Goal: Register for event/course

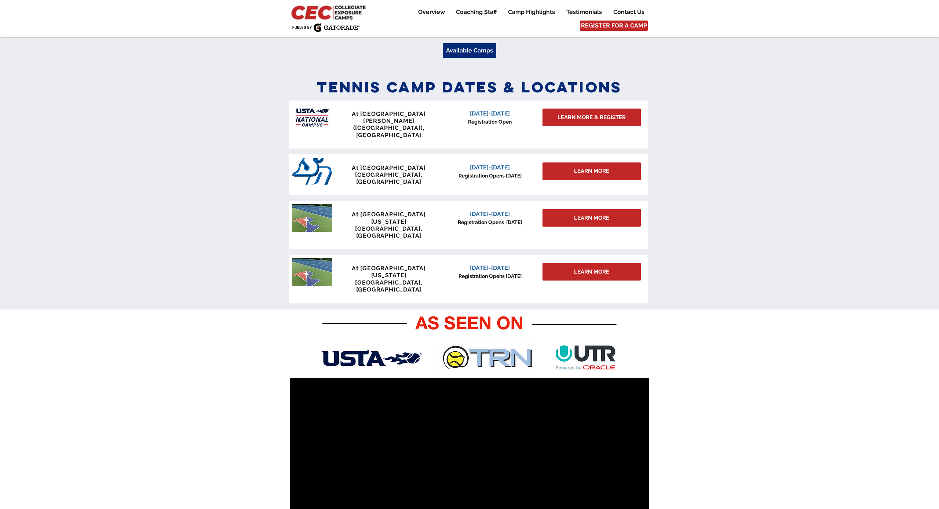
scroll to position [287, 0]
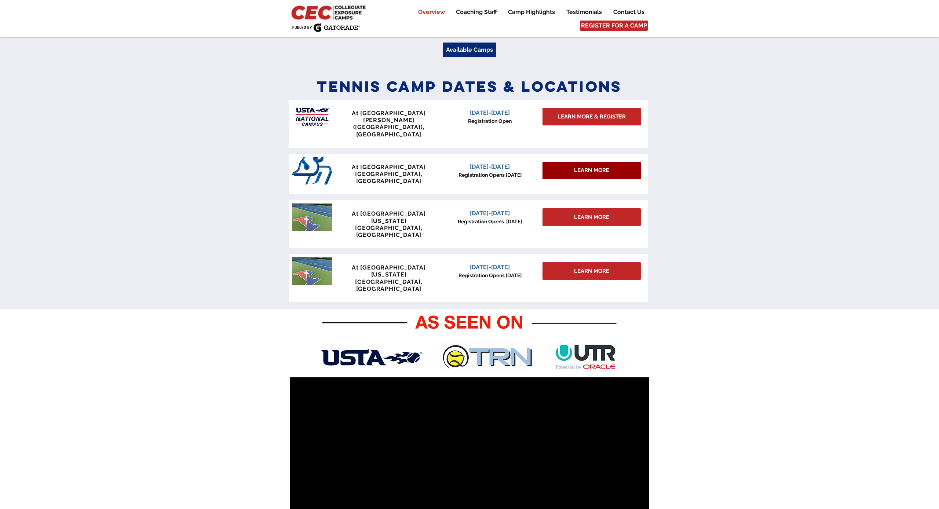
click at [579, 167] on span "LEARN MORE" at bounding box center [591, 171] width 35 height 8
click at [577, 167] on span "LEARN MORE" at bounding box center [591, 171] width 35 height 8
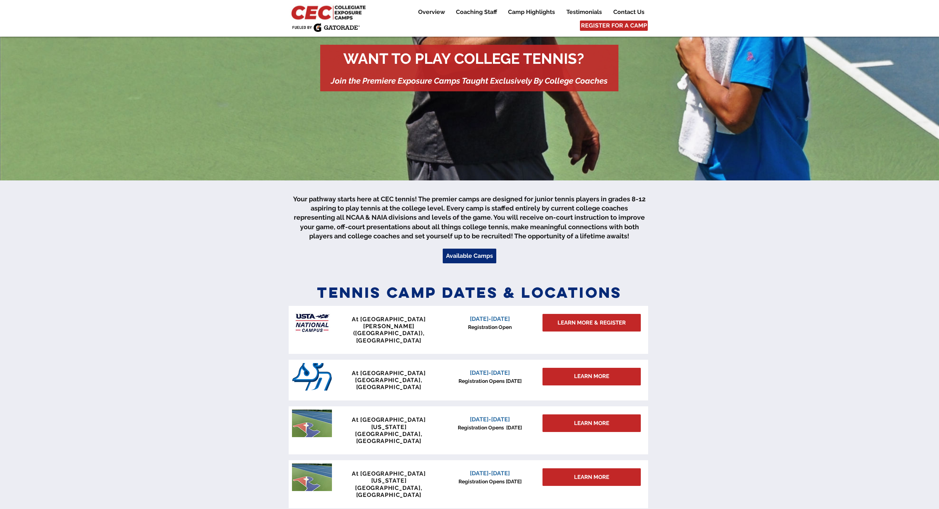
scroll to position [85, 0]
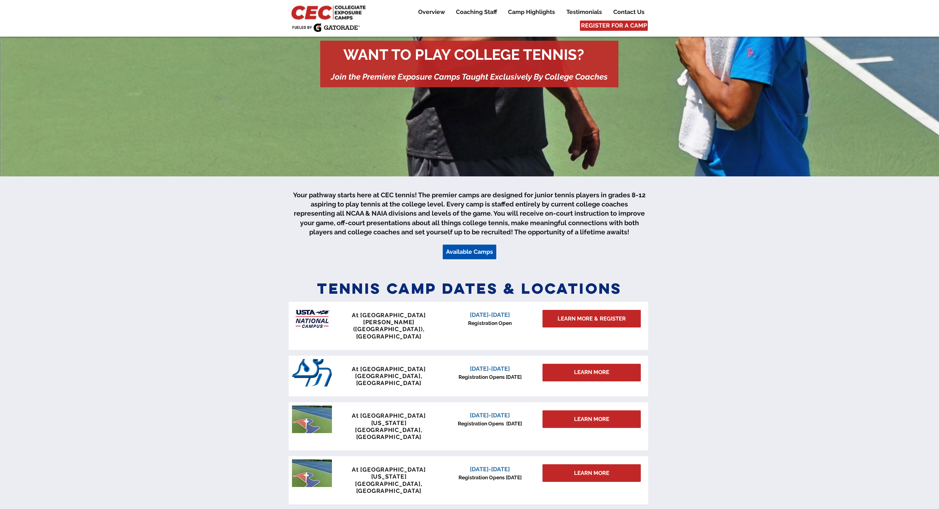
click at [464, 251] on span "Available Camps" at bounding box center [469, 252] width 47 height 8
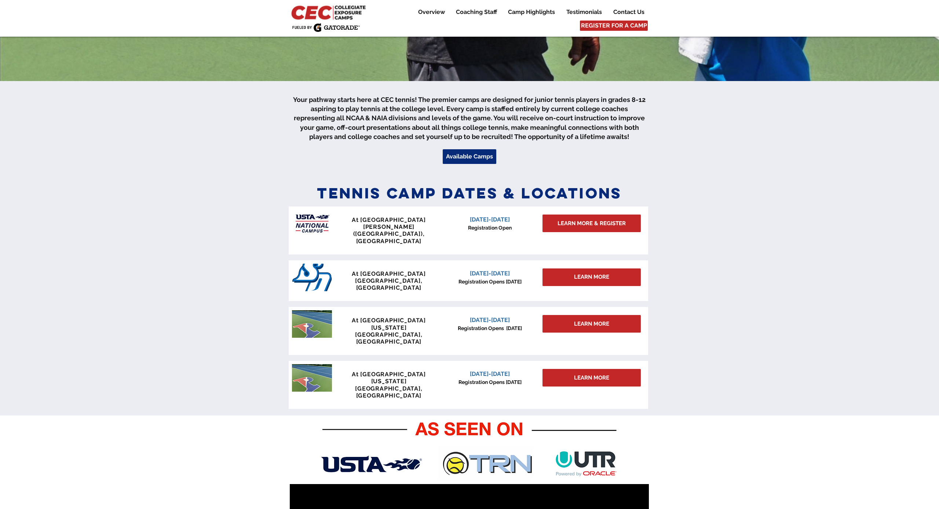
scroll to position [181, 0]
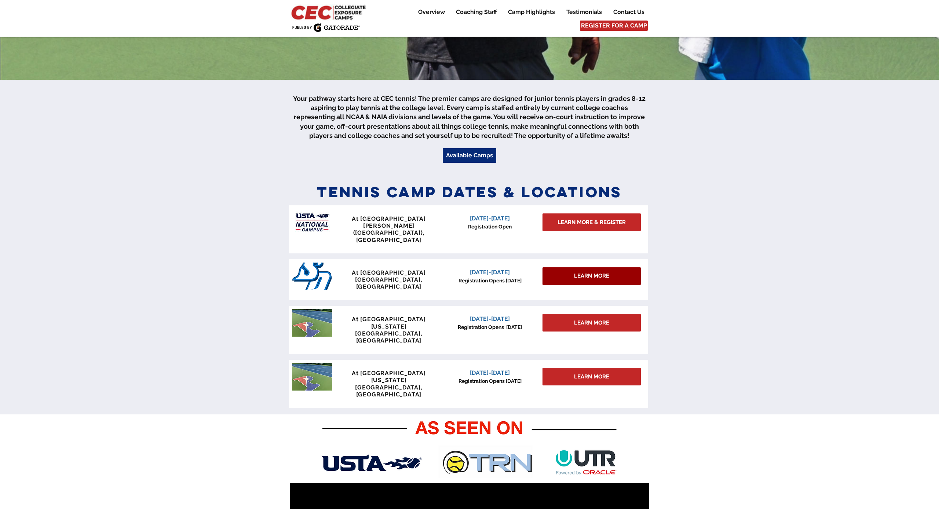
click at [573, 267] on div "LEARN MORE" at bounding box center [592, 276] width 98 height 18
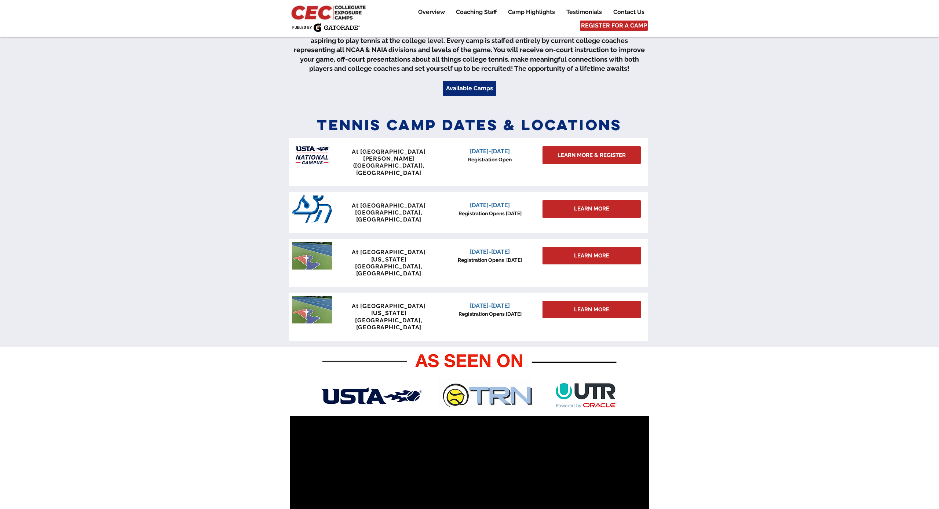
scroll to position [249, 0]
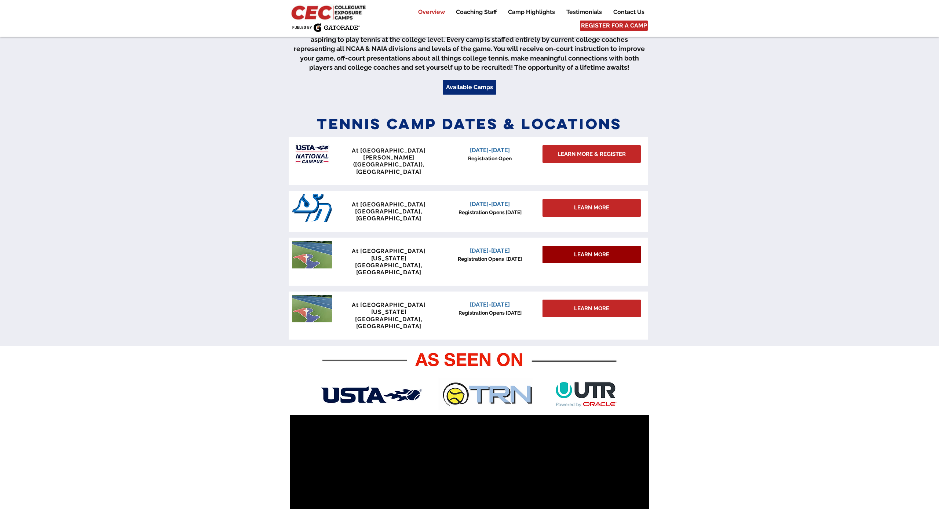
click at [557, 246] on link "LEARN MORE" at bounding box center [592, 255] width 98 height 18
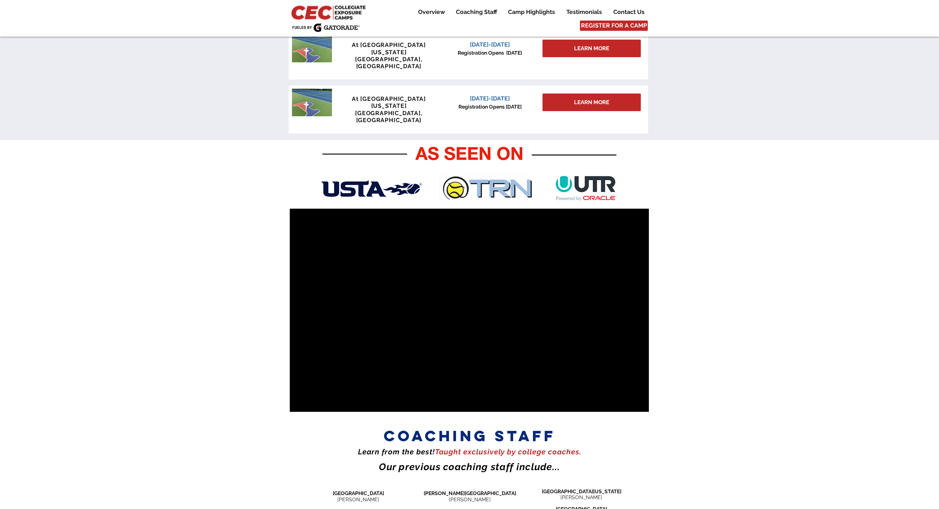
scroll to position [451, 0]
